Goal: Navigation & Orientation: Find specific page/section

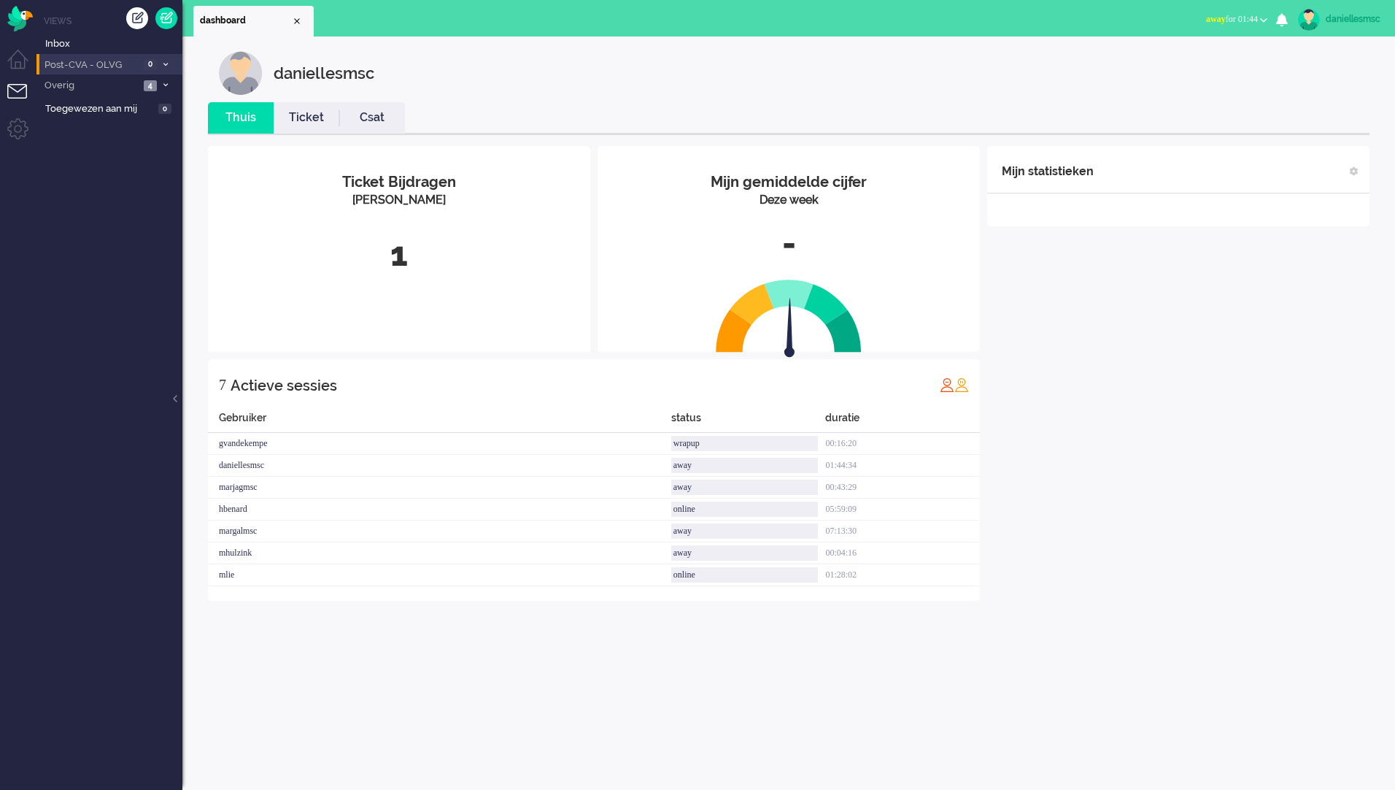
click at [70, 64] on span "Post-CVA - OLVG" at bounding box center [90, 65] width 97 height 14
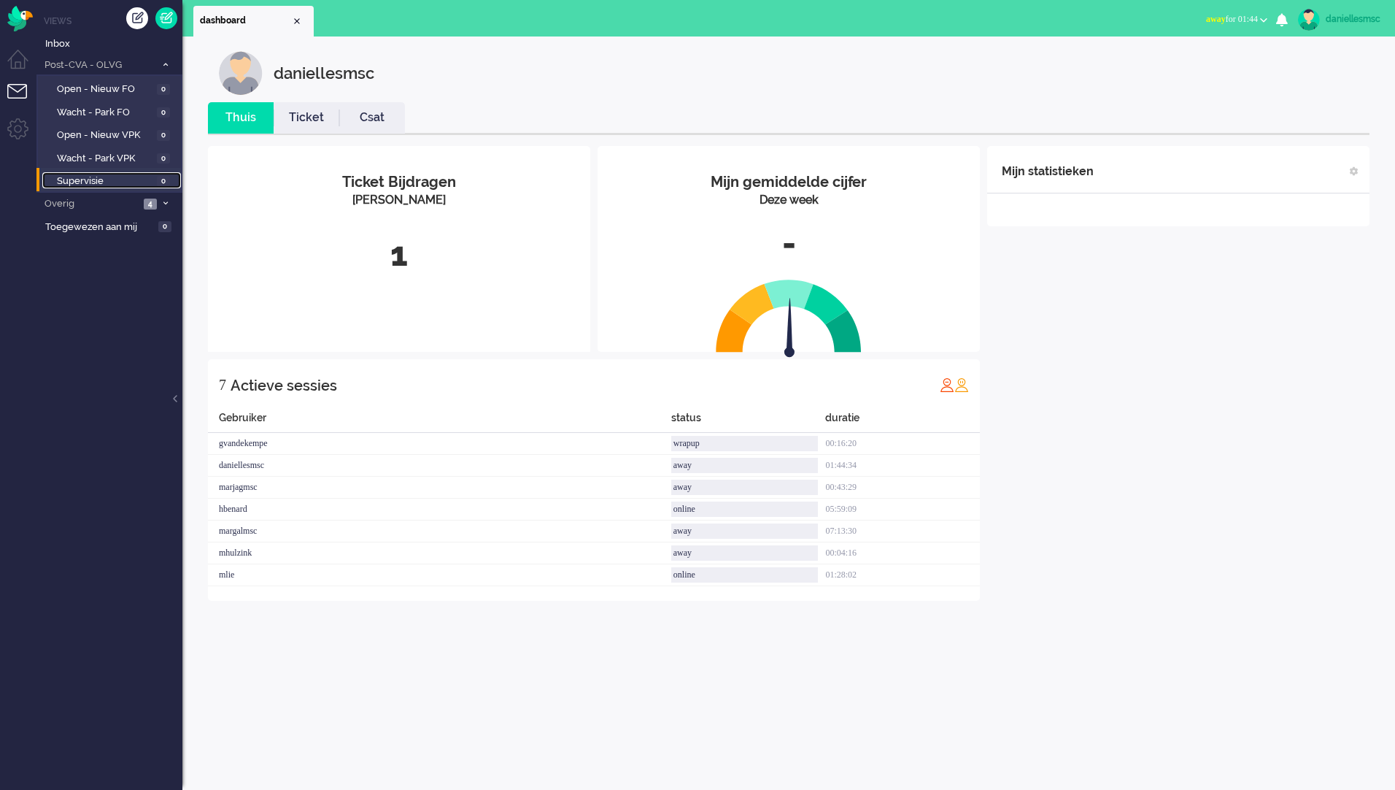
click at [123, 185] on span "Supervisie" at bounding box center [105, 181] width 96 height 14
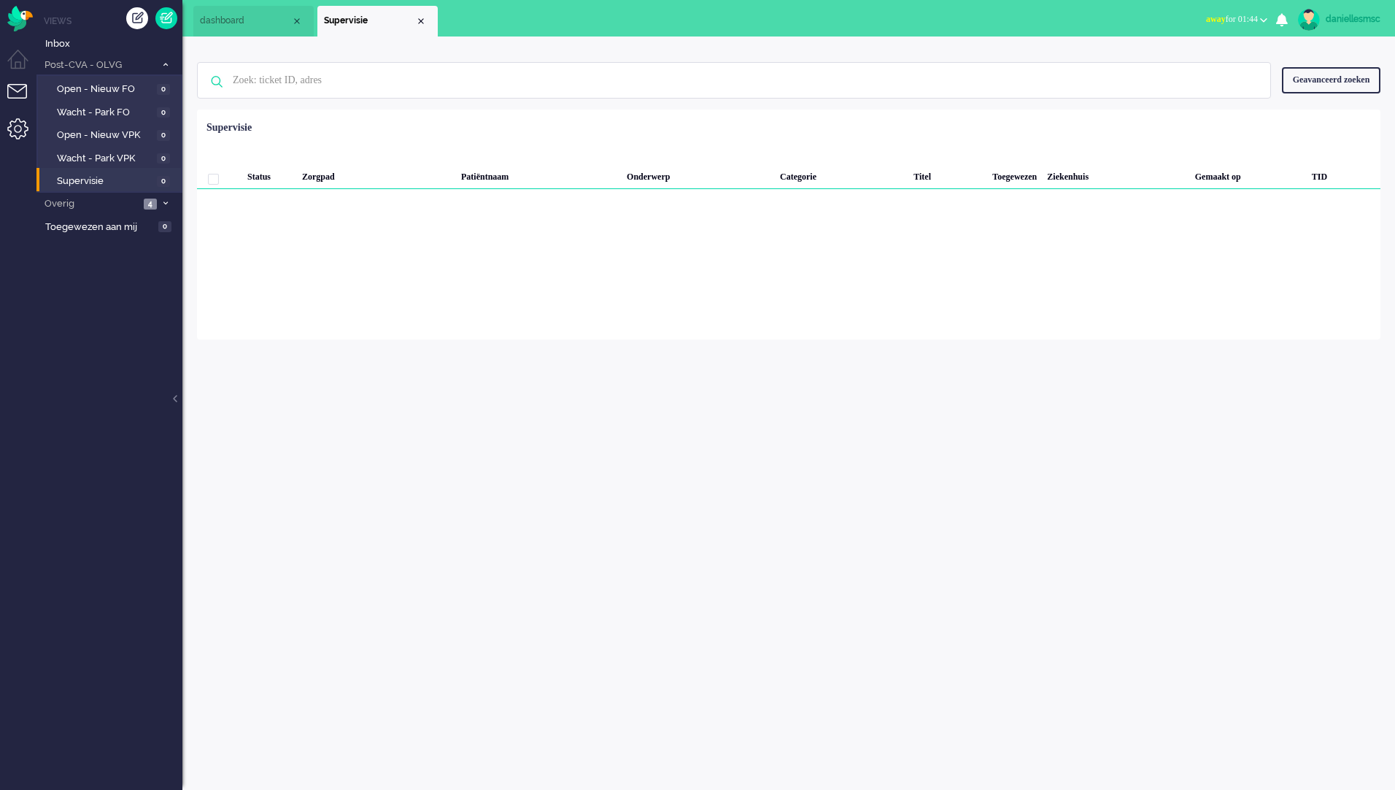
click at [14, 141] on li "Admin menu" at bounding box center [23, 134] width 33 height 33
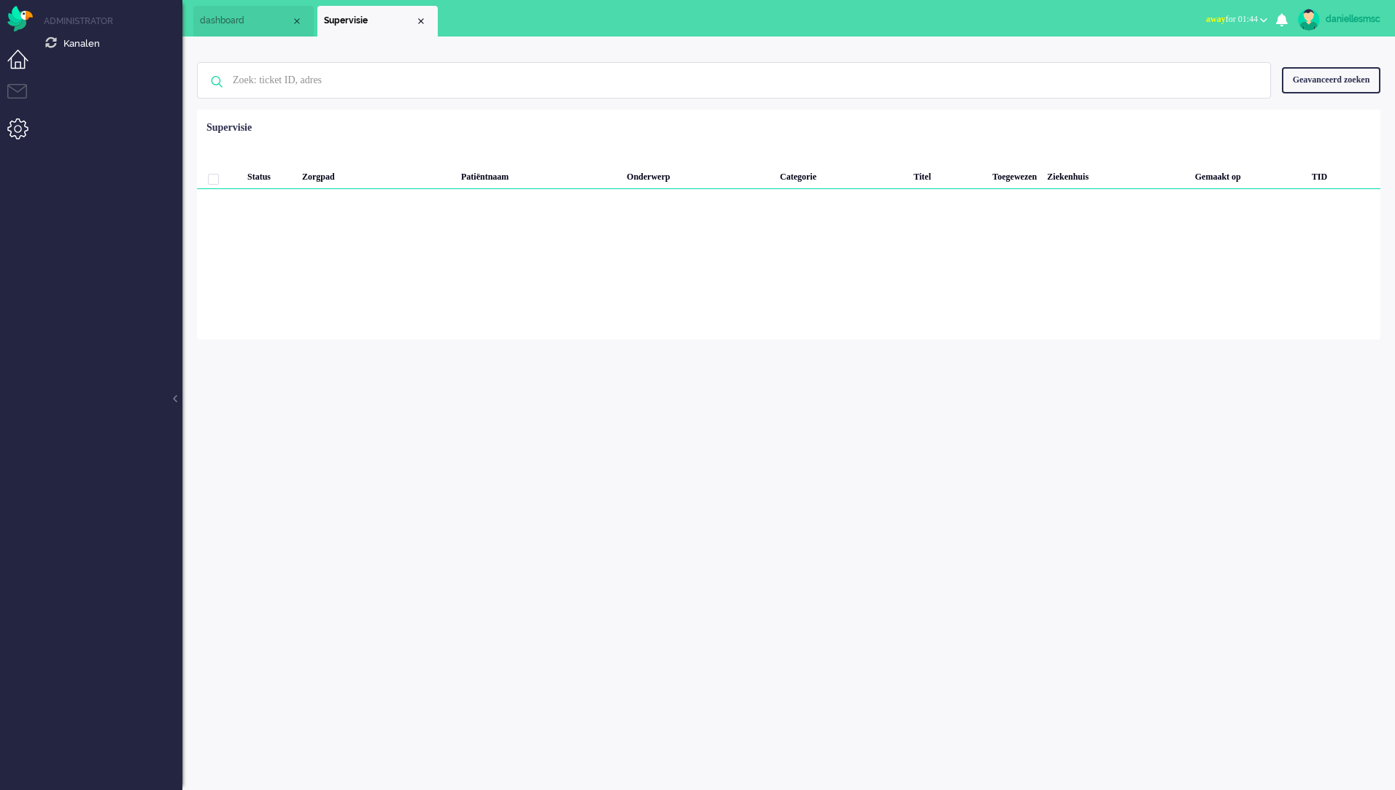
click at [18, 53] on li "Dashboard menu" at bounding box center [23, 66] width 33 height 33
click at [108, 78] on li "Volgen" at bounding box center [109, 88] width 146 height 23
click at [102, 66] on span "Meldingen" at bounding box center [87, 66] width 48 height 11
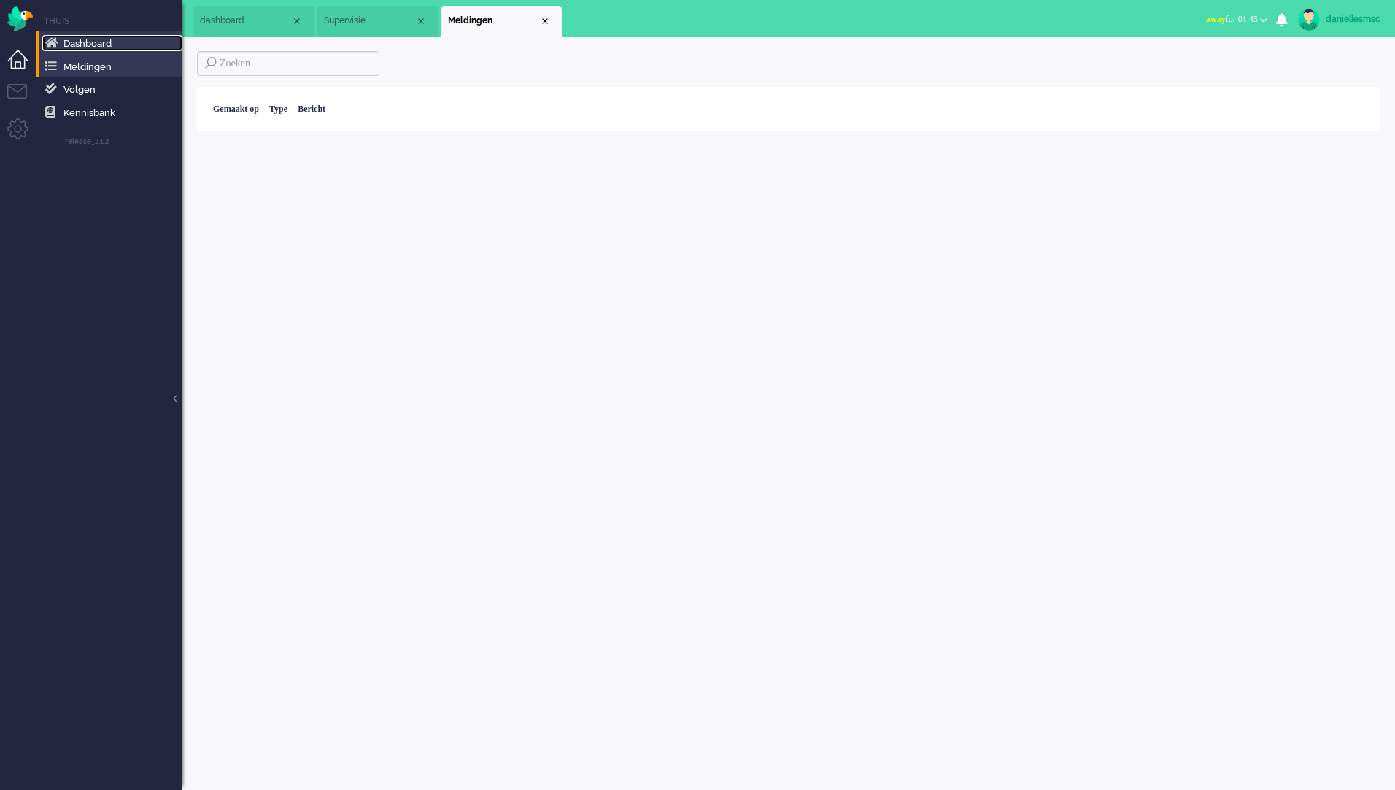
click at [99, 40] on span "Dashboard" at bounding box center [87, 43] width 48 height 11
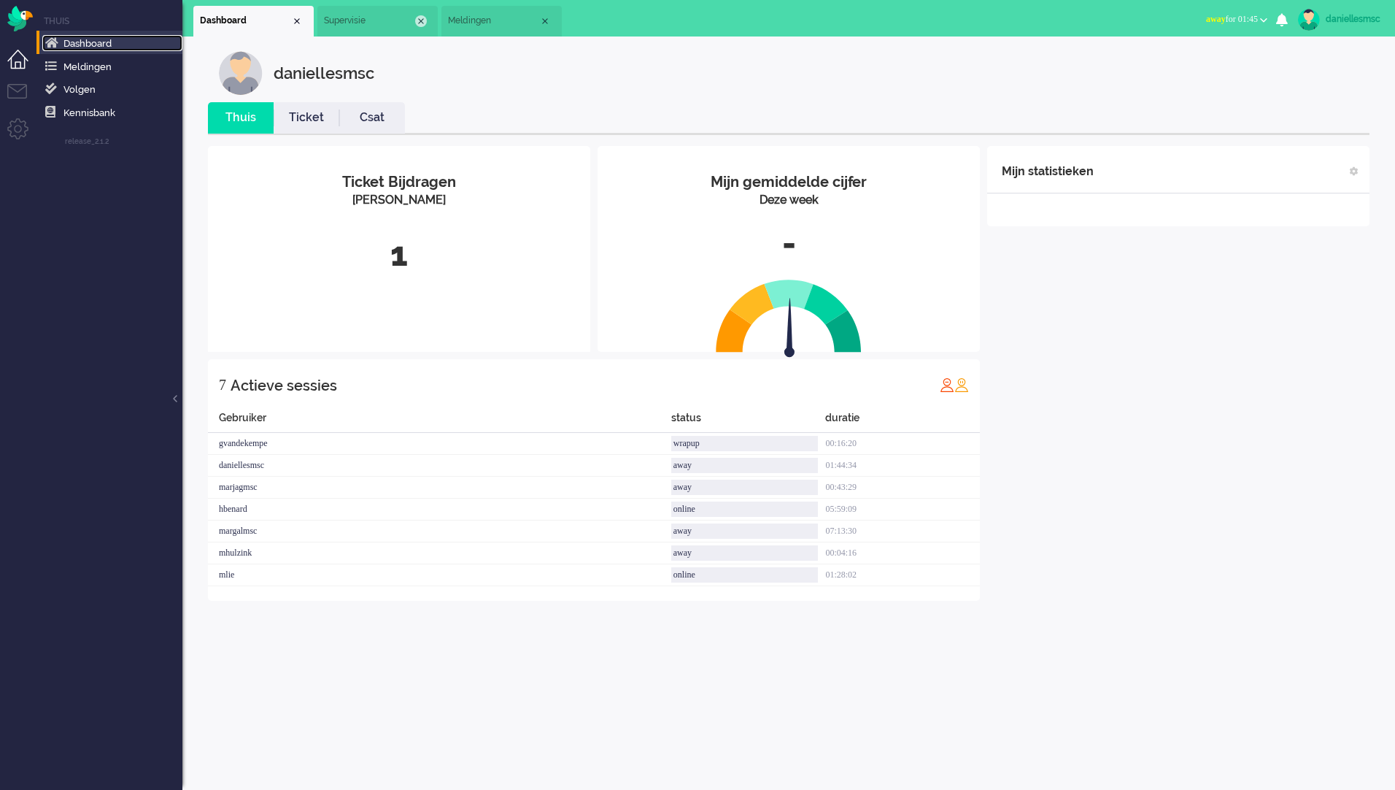
click at [422, 22] on div "Close tab" at bounding box center [421, 21] width 12 height 12
click at [420, 23] on div "Close tab" at bounding box center [421, 21] width 12 height 12
click at [1234, 26] on button "away for 01:45" at bounding box center [1237, 19] width 79 height 21
click at [1205, 61] on label "Online" at bounding box center [1206, 65] width 115 height 12
click at [1064, 545] on div "Mijn statistieken + Statistieken toevoegen Bel tijd (gemiddelde dag) Wrapup tij…" at bounding box center [1178, 373] width 382 height 455
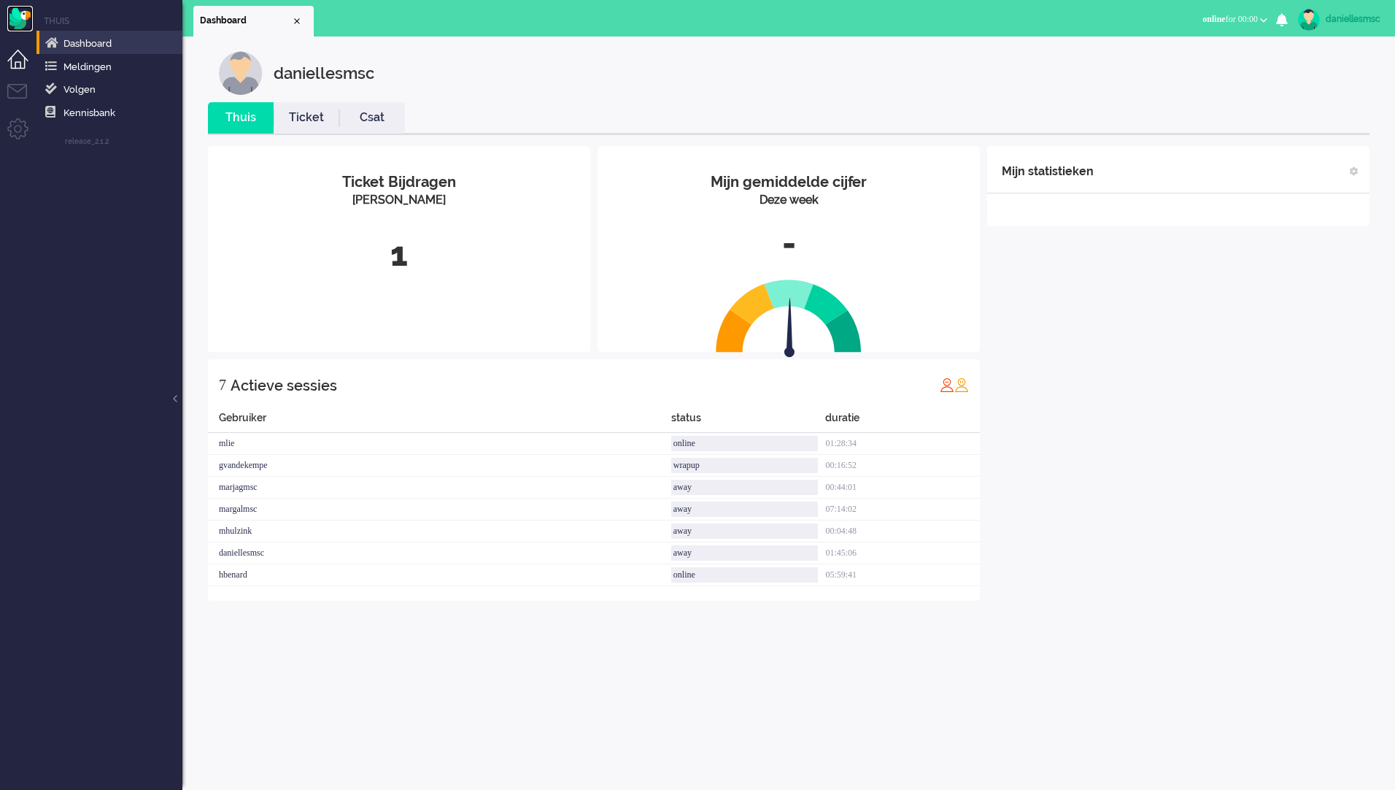
click at [19, 23] on img "Omnidesk" at bounding box center [20, 19] width 26 height 26
click at [1263, 21] on b "button" at bounding box center [1263, 20] width 7 height 5
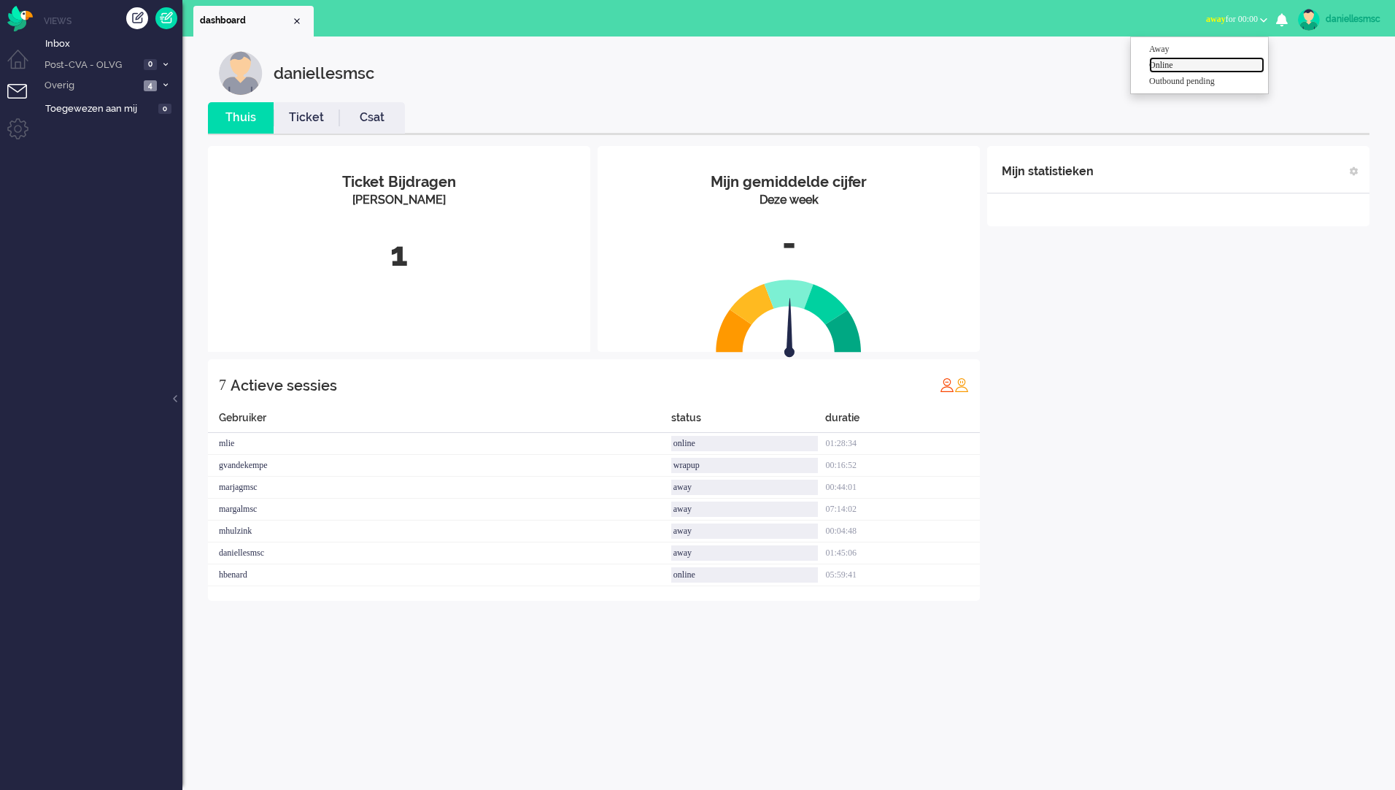
click at [1202, 64] on label "Online" at bounding box center [1206, 65] width 115 height 12
click at [122, 58] on span "Post-CVA - OLVG" at bounding box center [90, 65] width 97 height 14
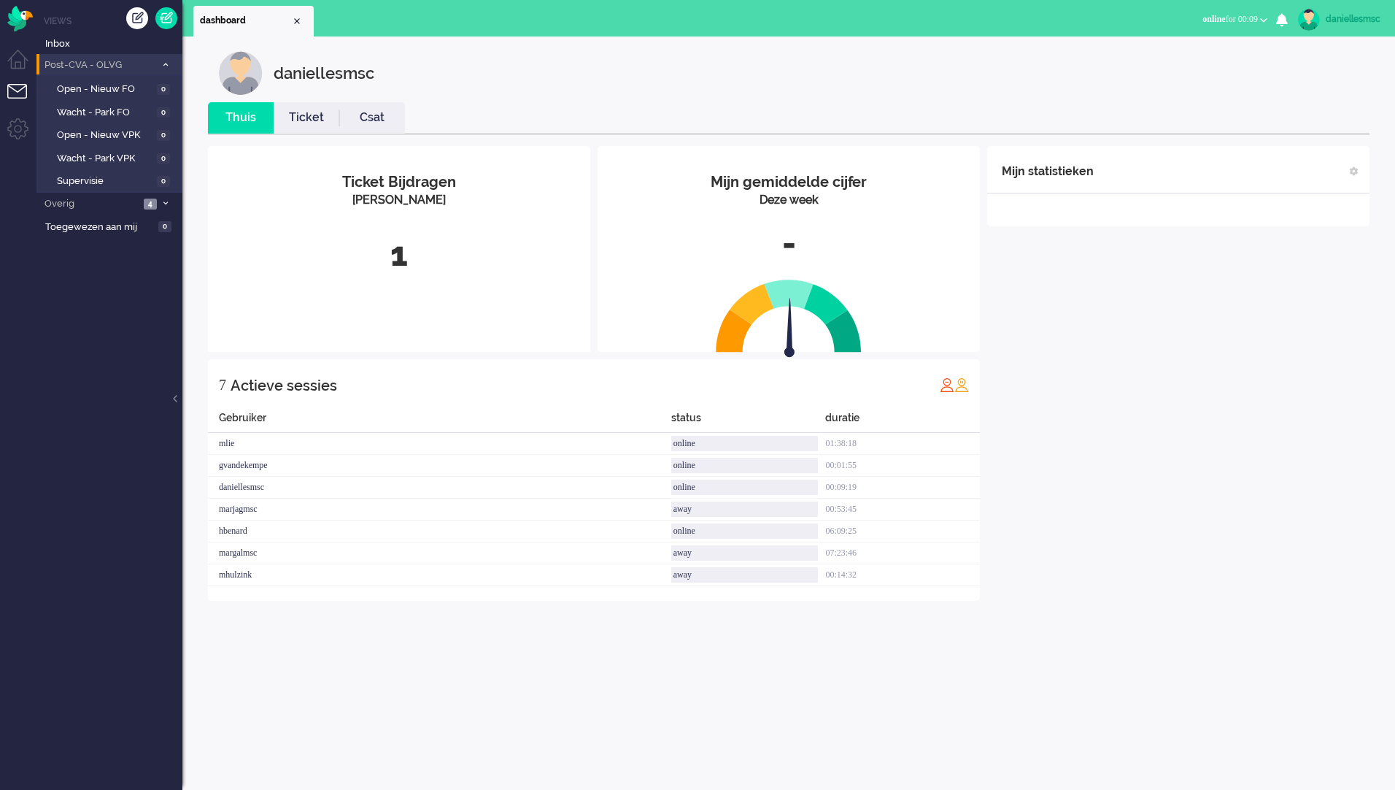
click at [126, 60] on span "Post-CVA - OLVG" at bounding box center [98, 65] width 113 height 14
